Goal: Task Accomplishment & Management: Use online tool/utility

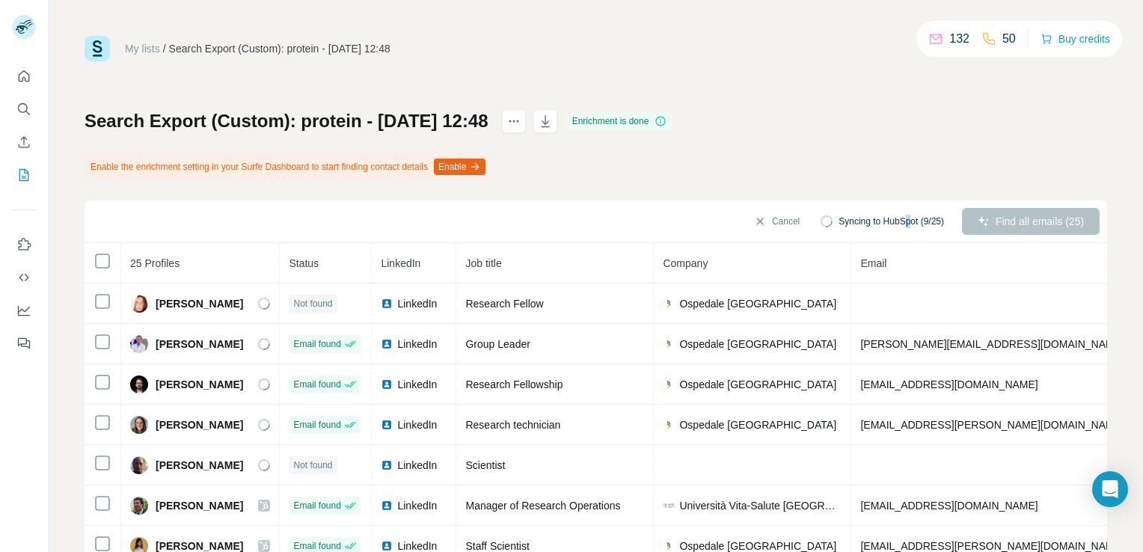
click at [887, 88] on div "My lists / Search Export (Custom): protein - [DATE] 12:48 132 50 Buy credits Se…" at bounding box center [596, 337] width 1023 height 602
drag, startPoint x: 887, startPoint y: 88, endPoint x: 888, endPoint y: 100, distance: 12.0
click at [888, 100] on div "My lists / Search Export (Custom): protein - [DATE] 12:48 132 50 Buy credits Se…" at bounding box center [596, 337] width 1023 height 602
drag, startPoint x: 888, startPoint y: 100, endPoint x: 919, endPoint y: 97, distance: 30.8
click at [919, 97] on div "My lists / Search Export (Custom): protein - [DATE] 12:48 132 50 Buy credits Se…" at bounding box center [596, 337] width 1023 height 602
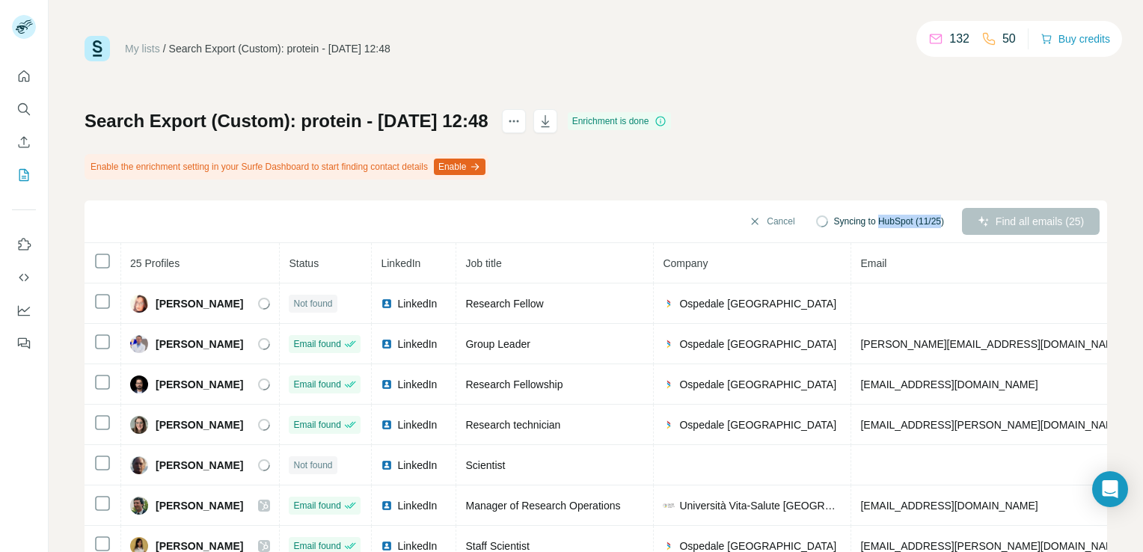
click at [919, 97] on div "My lists / Search Export (Custom): protein - [DATE] 12:48 132 50 Buy credits Se…" at bounding box center [596, 337] width 1023 height 602
drag, startPoint x: 919, startPoint y: 97, endPoint x: 989, endPoint y: 200, distance: 124.9
click at [989, 200] on div "Search Export (Custom): protein - [DATE] 12:48 Enrichment is done Enable the en…" at bounding box center [596, 373] width 1023 height 529
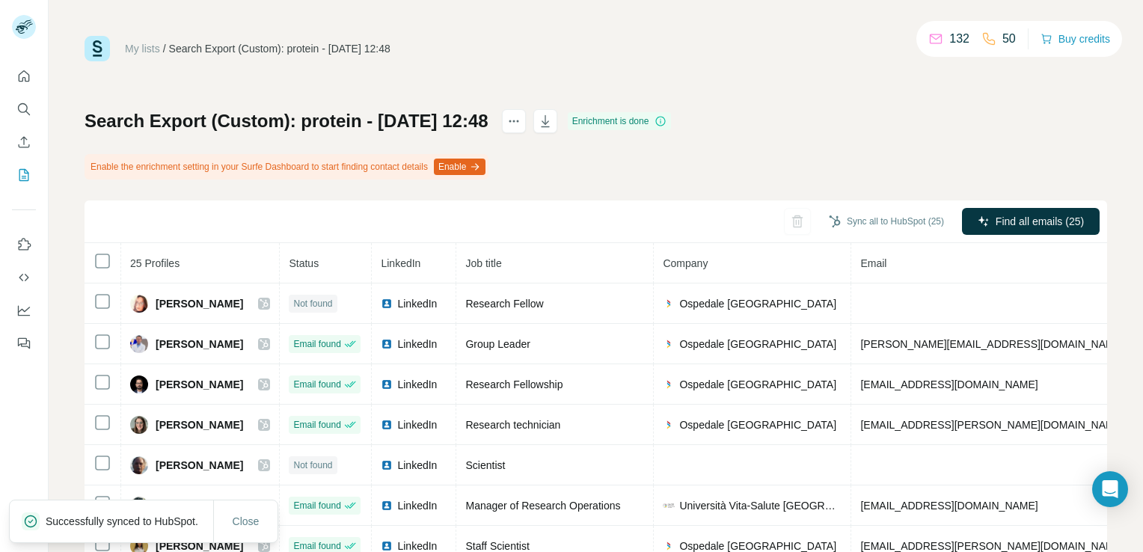
click at [878, 133] on div "Search Export (Custom): protein - [DATE] 12:48 Enrichment is done Enable the en…" at bounding box center [596, 373] width 1023 height 529
click at [892, 218] on button "Sync all to HubSpot (25)" at bounding box center [886, 221] width 136 height 22
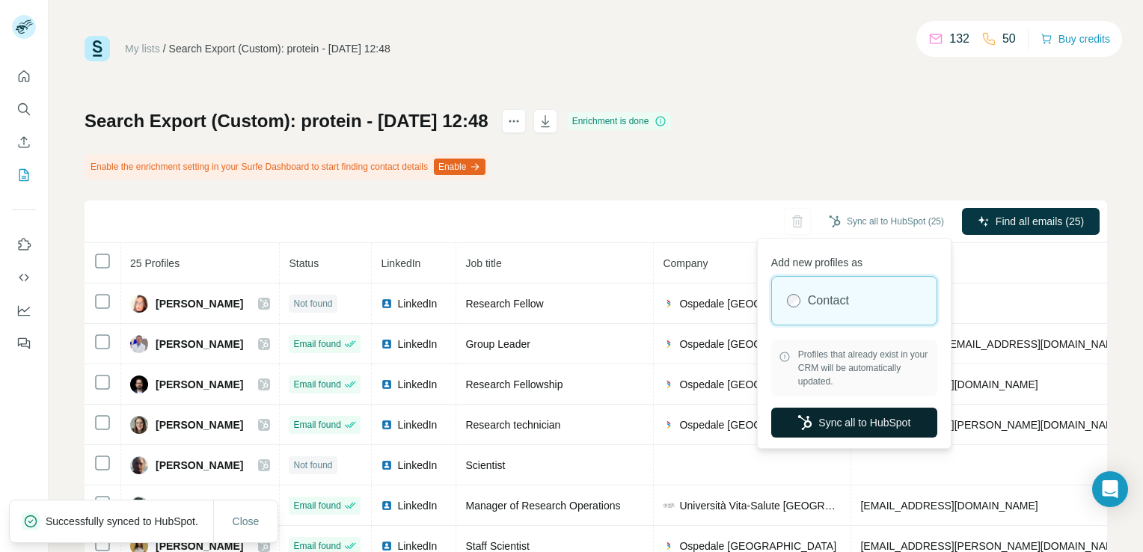
click at [913, 414] on button "Sync all to HubSpot" at bounding box center [854, 423] width 166 height 30
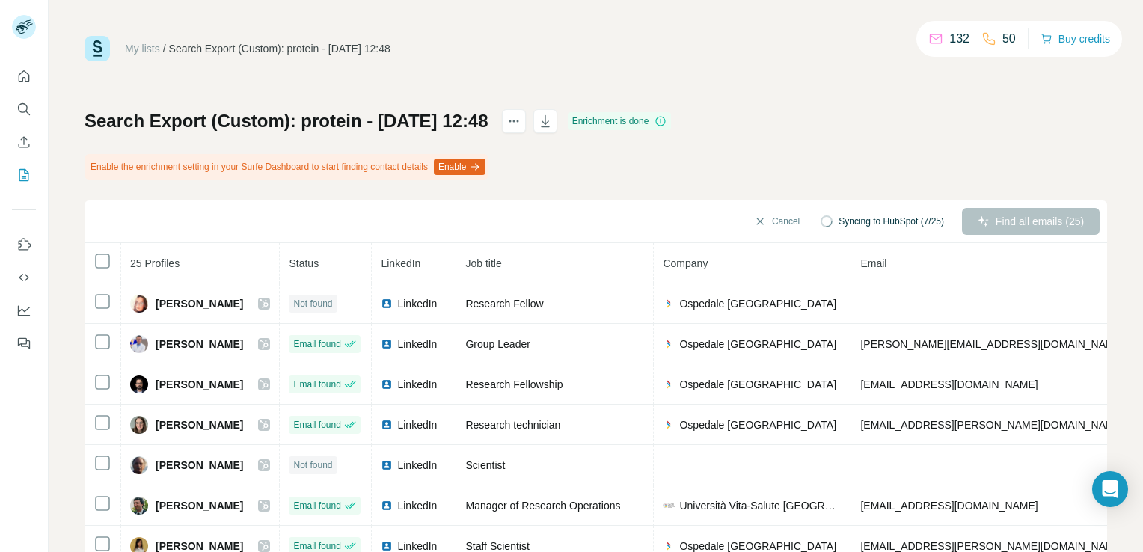
click at [854, 162] on div "Search Export (Custom): protein - [DATE] 12:48 Enrichment is done Enable the en…" at bounding box center [596, 373] width 1023 height 529
click at [889, 226] on button "Sync all to HubSpot (25)" at bounding box center [886, 221] width 136 height 22
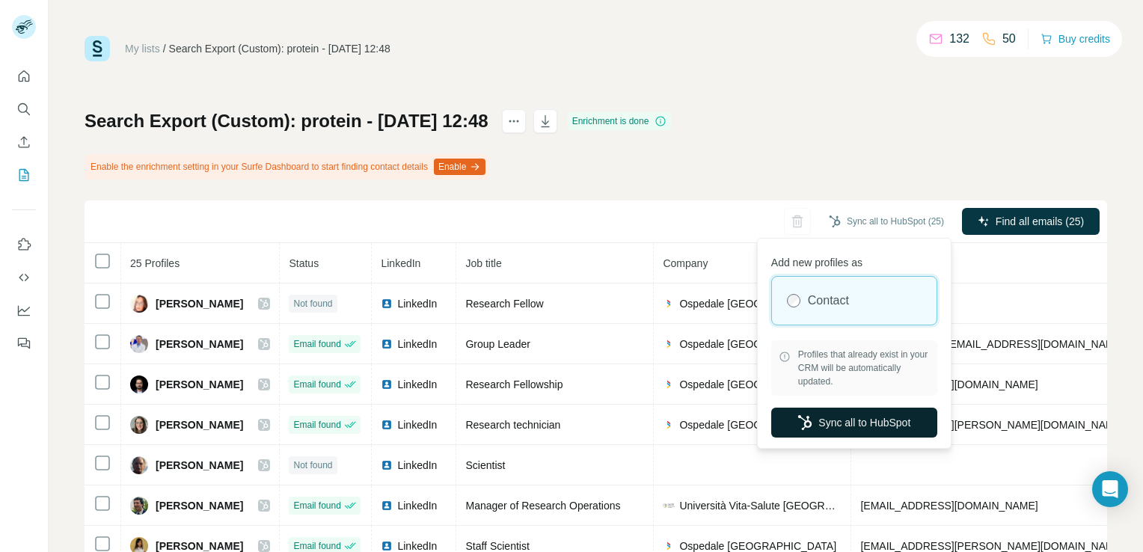
click at [904, 417] on button "Sync all to HubSpot" at bounding box center [854, 423] width 166 height 30
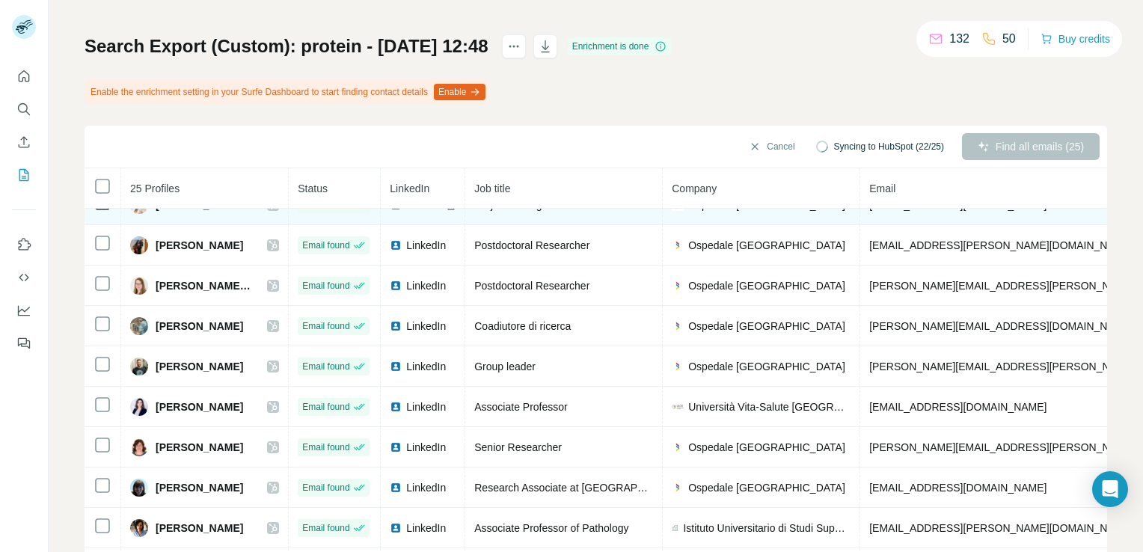
scroll to position [455, 0]
